Goal: Find specific page/section: Find specific page/section

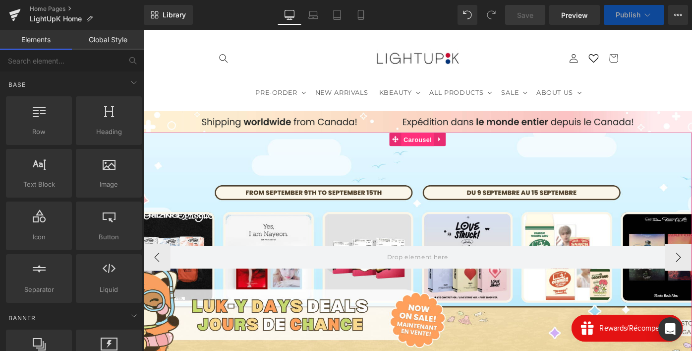
click at [442, 150] on span "Carousel" at bounding box center [444, 149] width 36 height 15
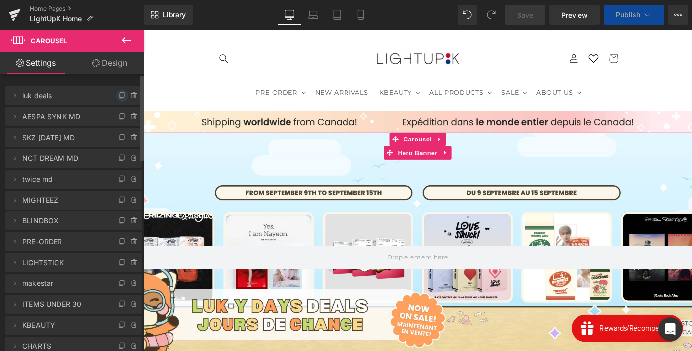
click at [119, 92] on icon at bounding box center [123, 96] width 8 height 8
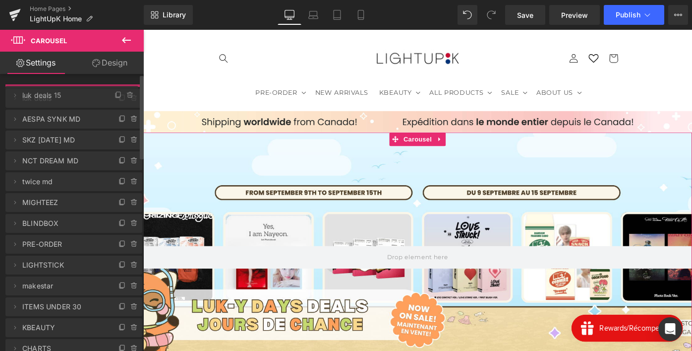
drag, startPoint x: 79, startPoint y: 107, endPoint x: 79, endPoint y: 85, distance: 21.3
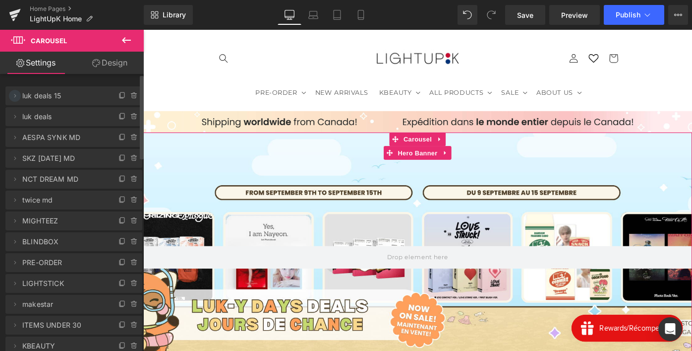
click at [13, 96] on icon at bounding box center [15, 96] width 8 height 8
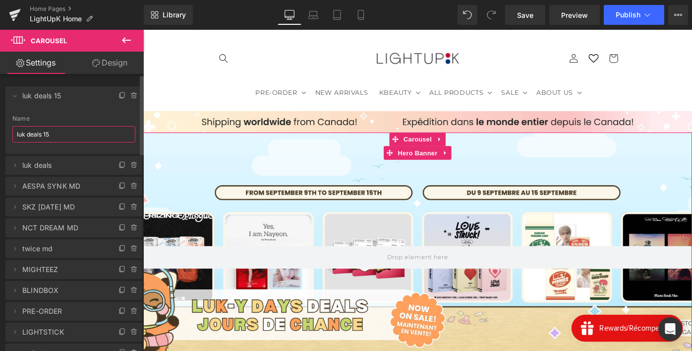
click at [38, 131] on input "luk deals 15" at bounding box center [73, 134] width 123 height 16
type input "DP"
